Goal: Check status: Check status

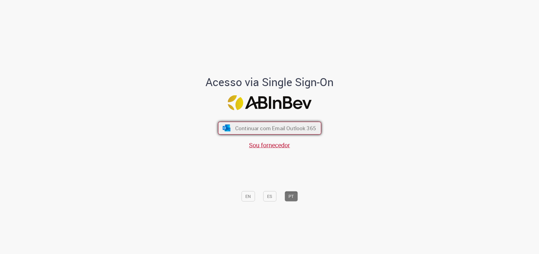
click at [235, 131] on span "Continuar com Email Outlook 365" at bounding box center [275, 128] width 81 height 7
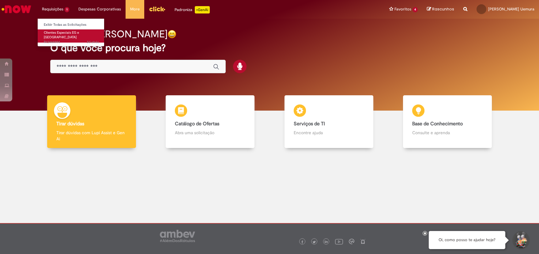
click at [62, 34] on span "Clientes Especiais EG e [GEOGRAPHIC_DATA]" at bounding box center [61, 35] width 35 height 10
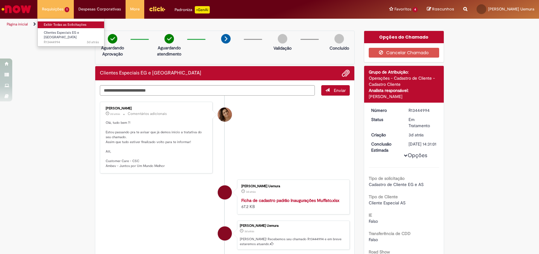
click at [55, 24] on link "Exibir Todas as Solicitações" at bounding box center [71, 24] width 67 height 7
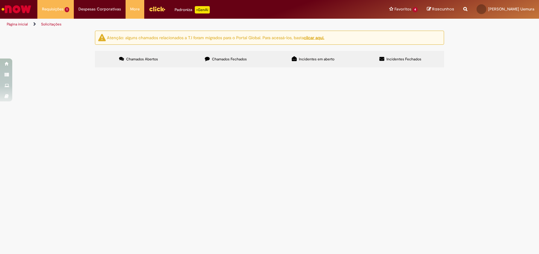
click at [230, 61] on span "Chamados Fechados" at bounding box center [229, 59] width 35 height 5
click at [0, 0] on span "Preciso cadastrar o SKU FLYING FISH LONG NECK 330 ML SIX-PACK SH C 4, EAN 78919…" at bounding box center [0, 0] width 0 height 0
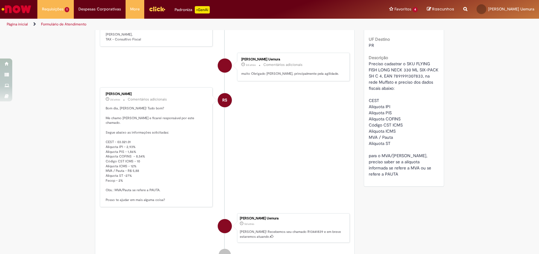
drag, startPoint x: 166, startPoint y: 156, endPoint x: 135, endPoint y: 150, distance: 31.1
click at [165, 156] on p "Bom dia, Fernando! Tudo bom? Me chamo Rafael e ficarei responsável por este cha…" at bounding box center [157, 154] width 102 height 96
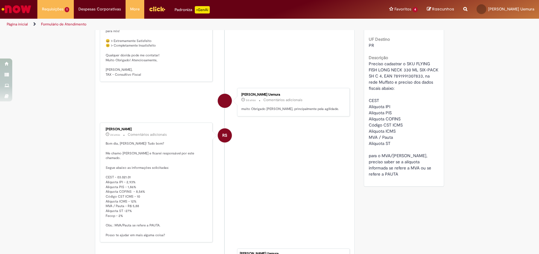
scroll to position [219, 0]
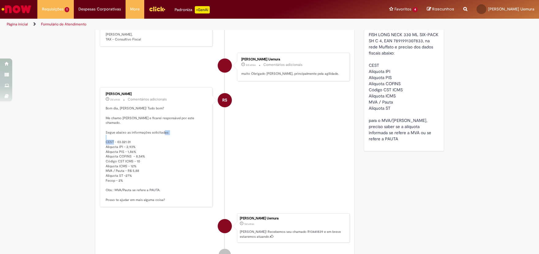
drag, startPoint x: 115, startPoint y: 147, endPoint x: 130, endPoint y: 147, distance: 15.0
click at [130, 147] on p "Bom dia, Fernando! Tudo bom? Me chamo Rafael e ficarei responsável por este cha…" at bounding box center [157, 154] width 102 height 96
copy p "03.021.01"
click at [159, 133] on p "Bom dia, Fernando! Tudo bom? Me chamo Rafael e ficarei responsável por este cha…" at bounding box center [157, 154] width 102 height 96
